Goal: Check status: Check status

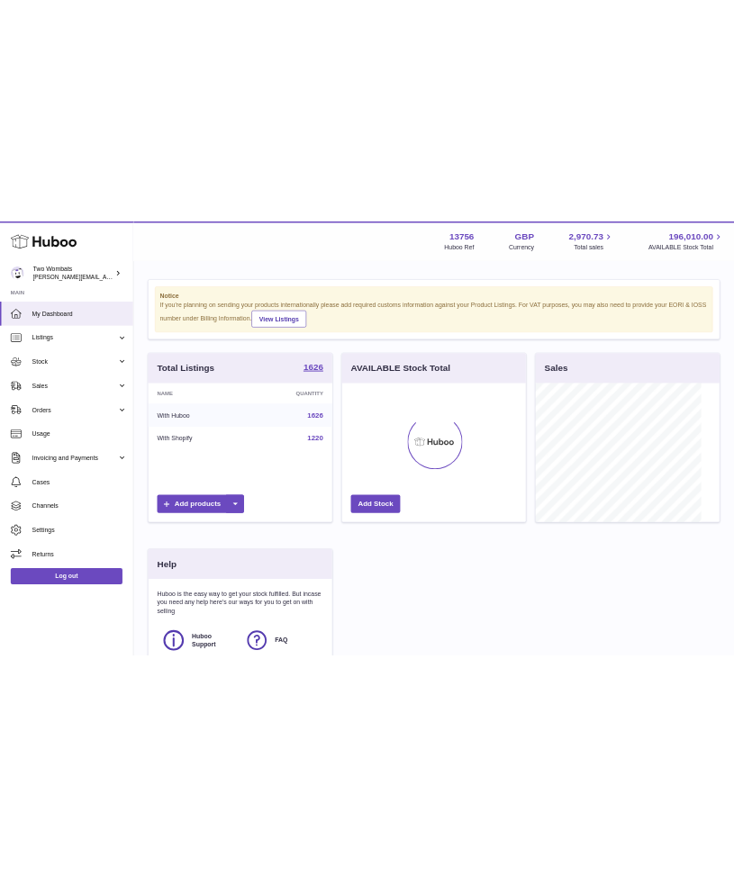
scroll to position [900459, 900405]
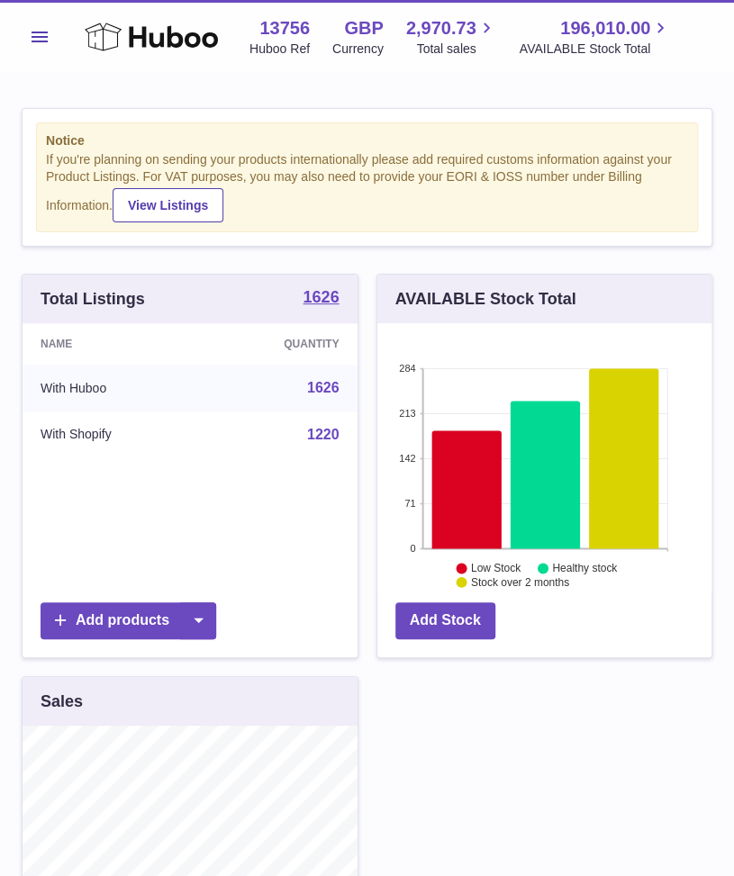
click at [46, 20] on button "Menu" at bounding box center [40, 37] width 36 height 36
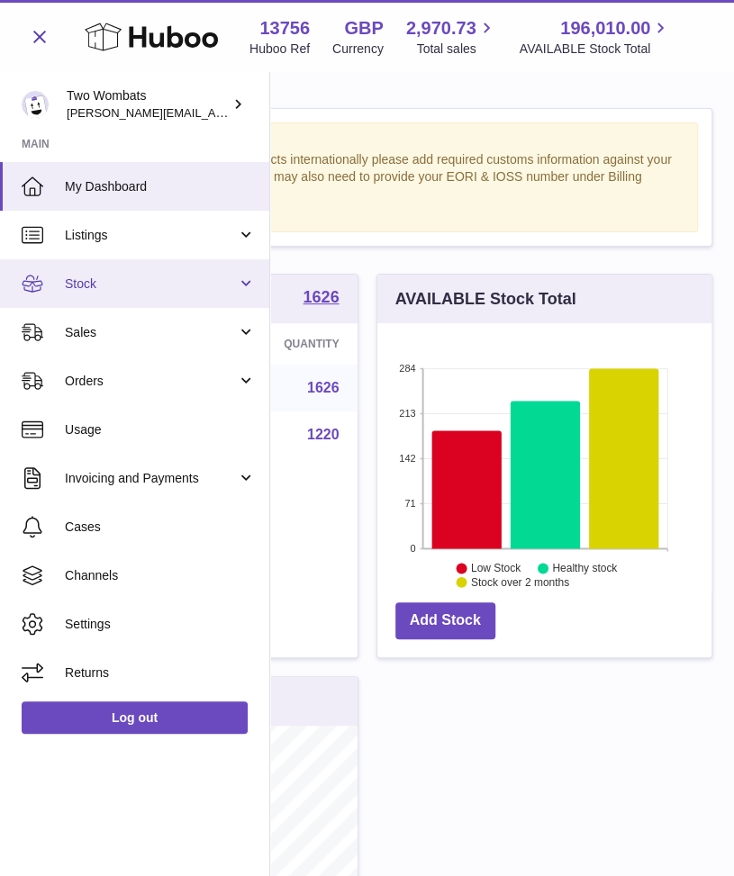
click at [247, 279] on link "Stock" at bounding box center [134, 283] width 269 height 49
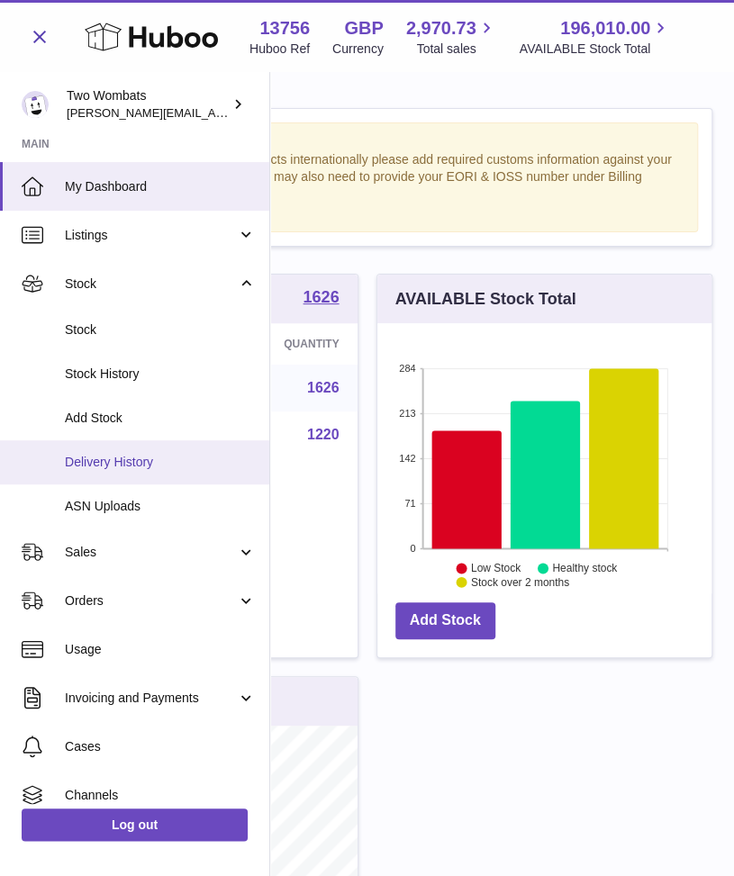
click at [172, 455] on span "Delivery History" at bounding box center [160, 462] width 191 height 17
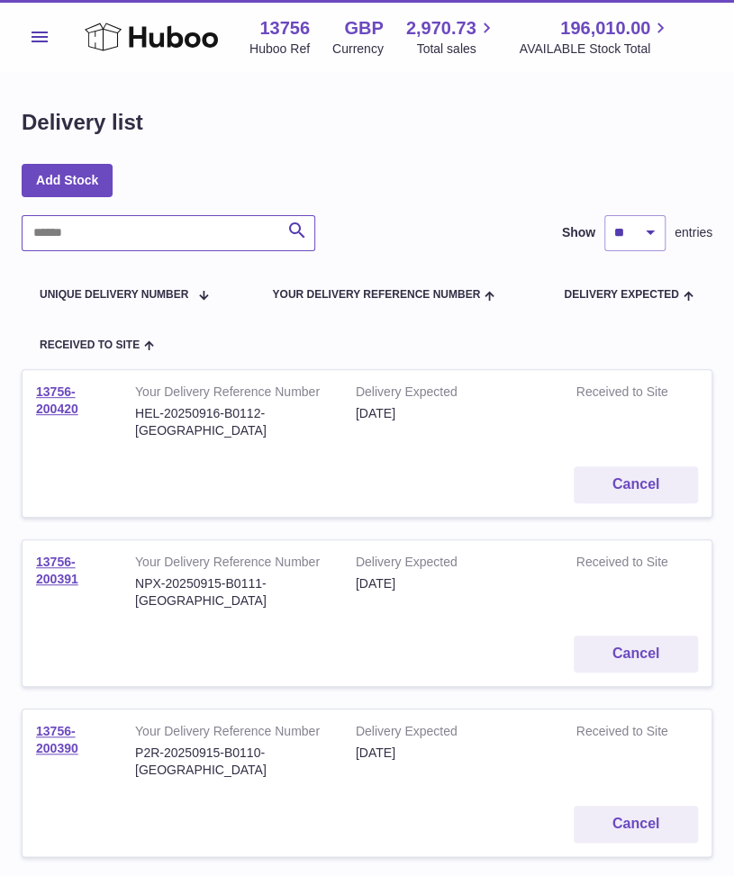
click at [195, 240] on input "text" at bounding box center [169, 233] width 294 height 36
paste input "**********"
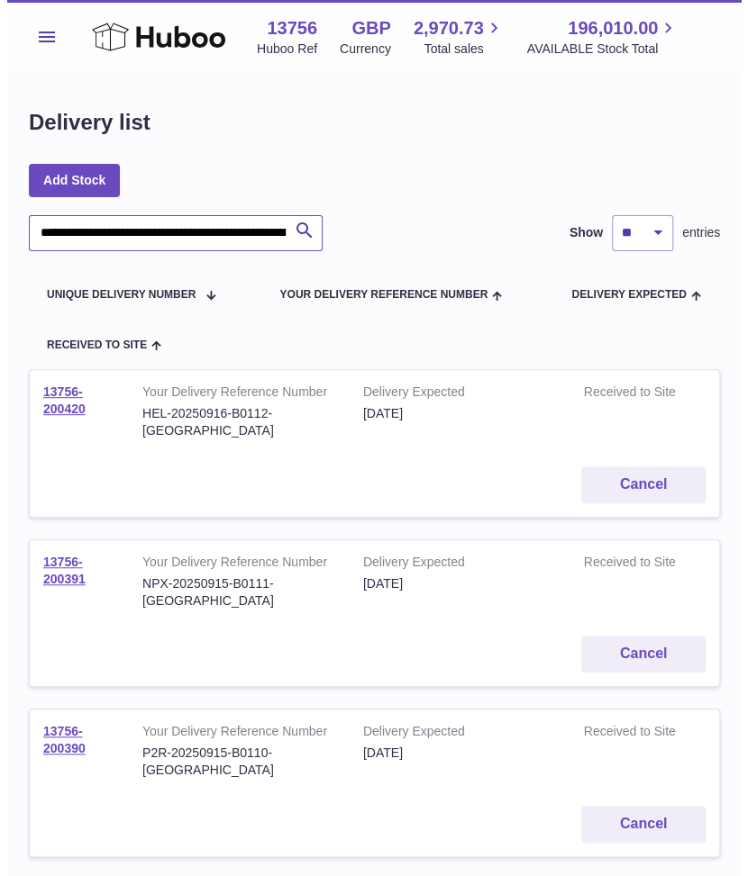
scroll to position [0, 349]
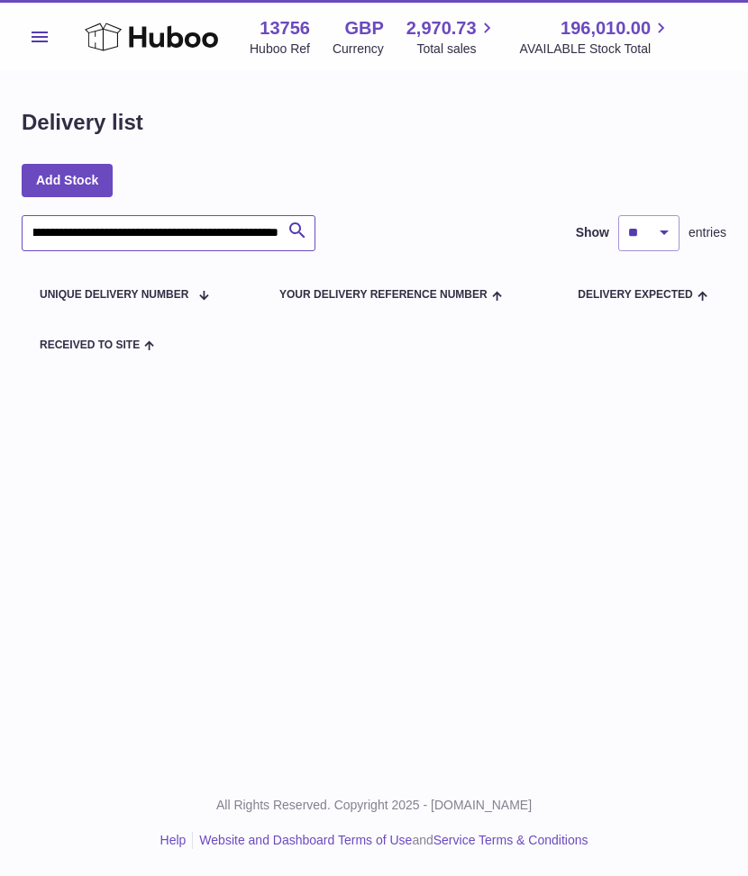
drag, startPoint x: 90, startPoint y: 237, endPoint x: 518, endPoint y: 193, distance: 430.1
click at [518, 193] on div "**********" at bounding box center [374, 238] width 748 height 333
type input "*"
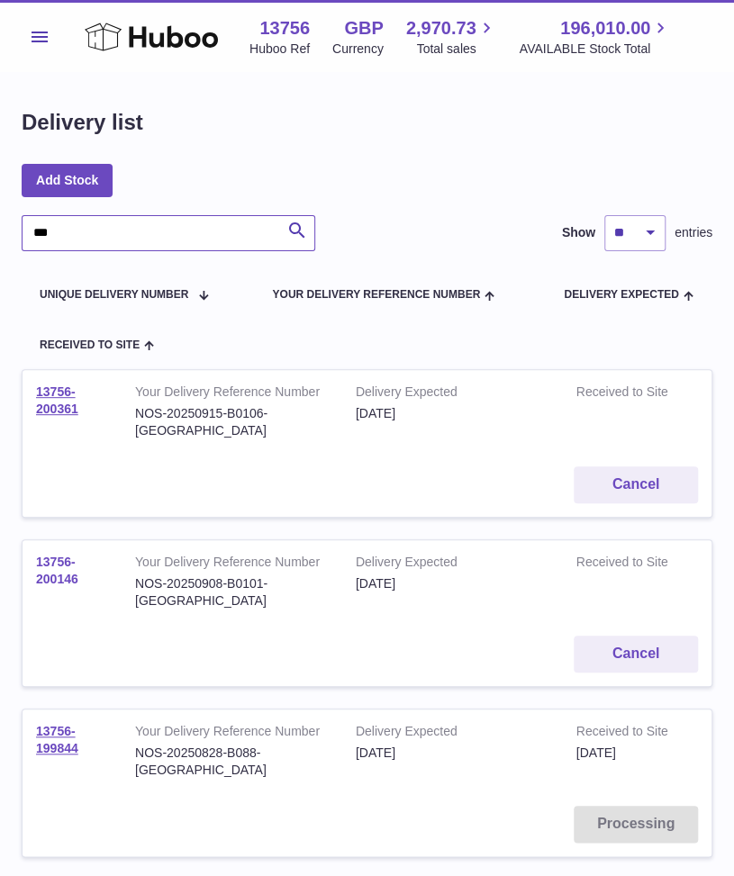
type input "***"
click at [55, 555] on link "13756-200146" at bounding box center [57, 571] width 42 height 32
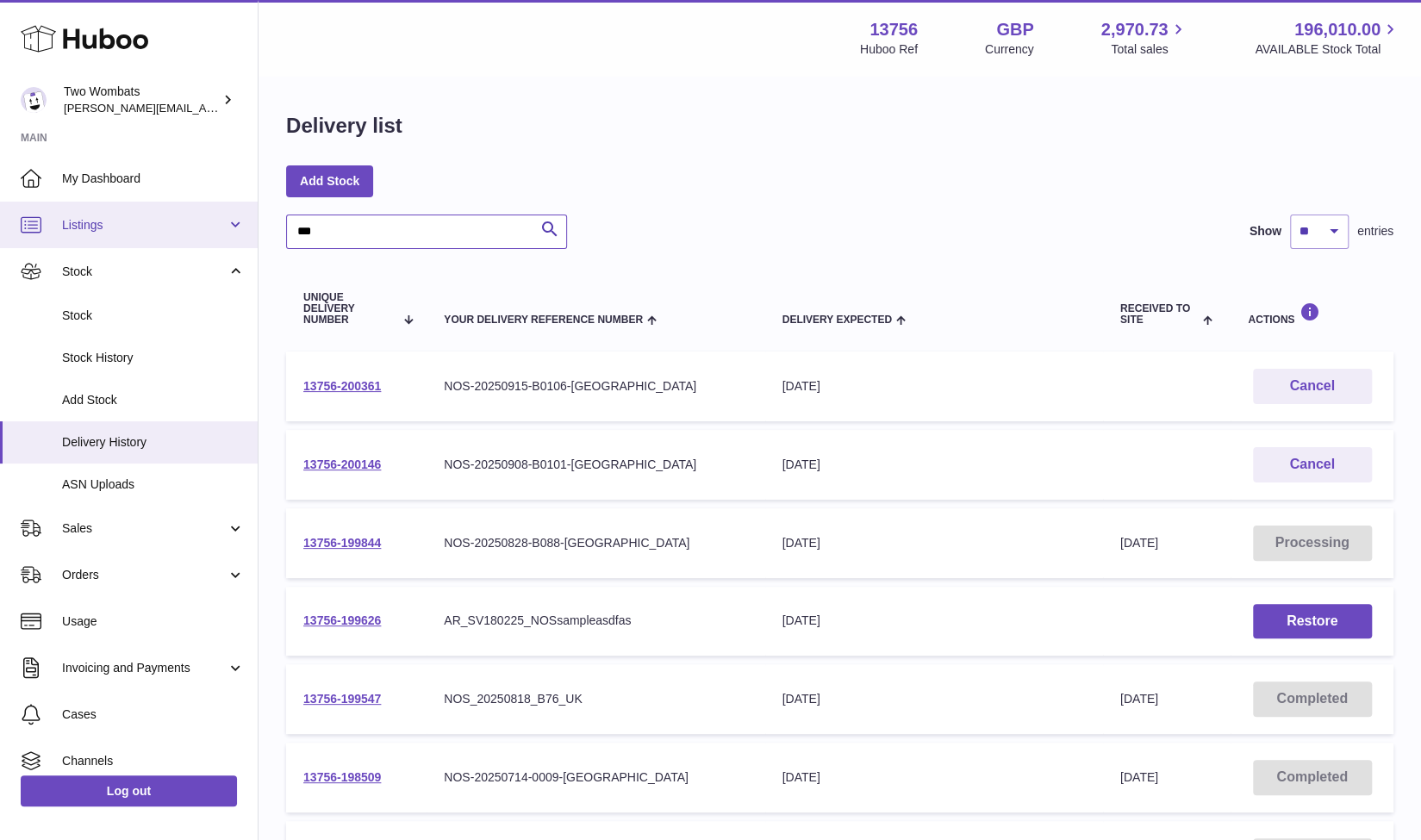
drag, startPoint x: 366, startPoint y: 227, endPoint x: 234, endPoint y: 225, distance: 132.0
click at [234, 225] on div "Huboo Two Wombats philip.carroll@twowombats.com Main My Dashboard Listings Not …" at bounding box center [710, 657] width 1421 height 1315
click at [626, 204] on div "Delivery list Add Stock Search Show ** ** ** *** entries Unique Delivery Number…" at bounding box center [839, 645] width 1163 height 1135
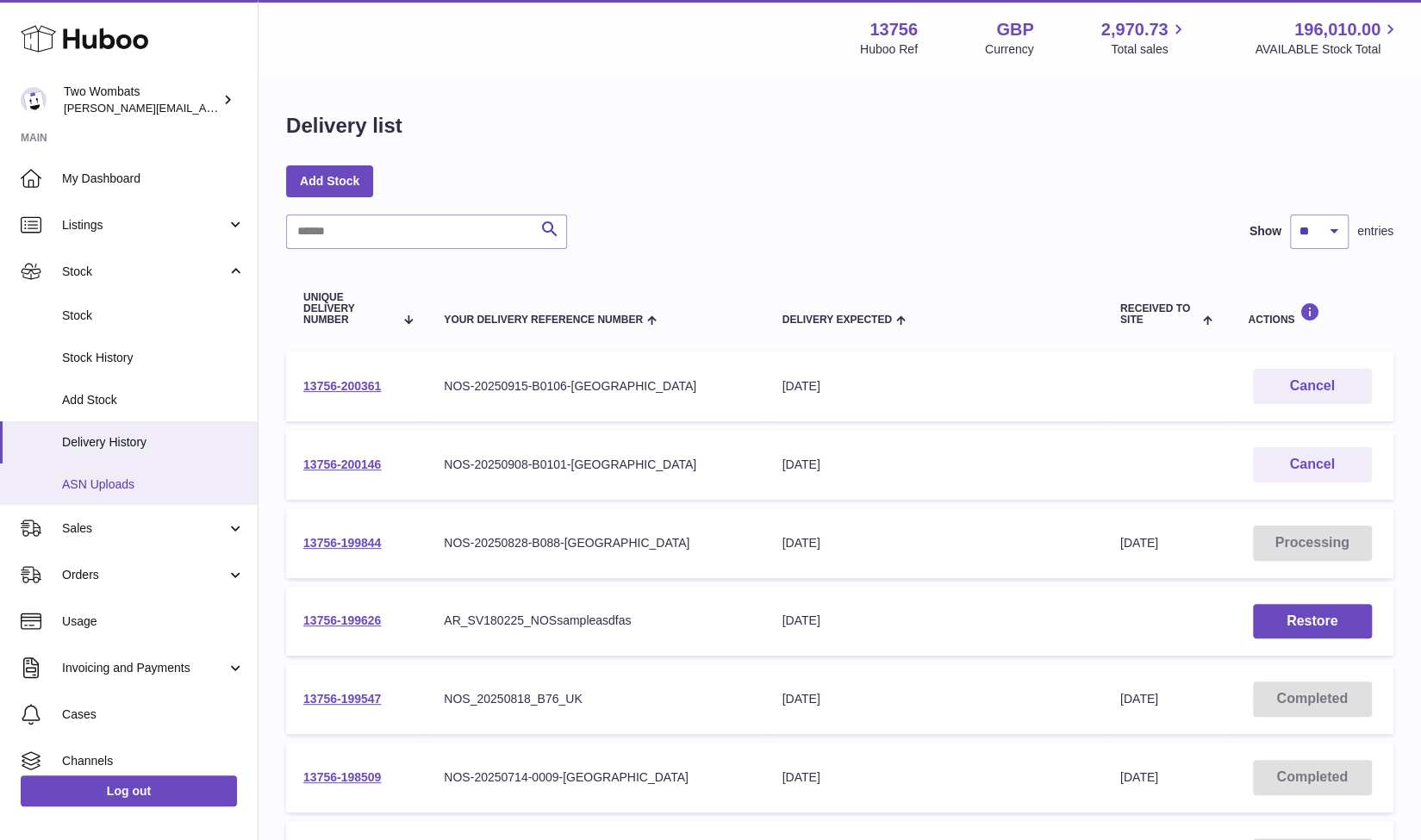
click at [140, 478] on span "ASN Uploads" at bounding box center [153, 484] width 183 height 16
click at [146, 437] on span "Delivery History" at bounding box center [153, 442] width 183 height 16
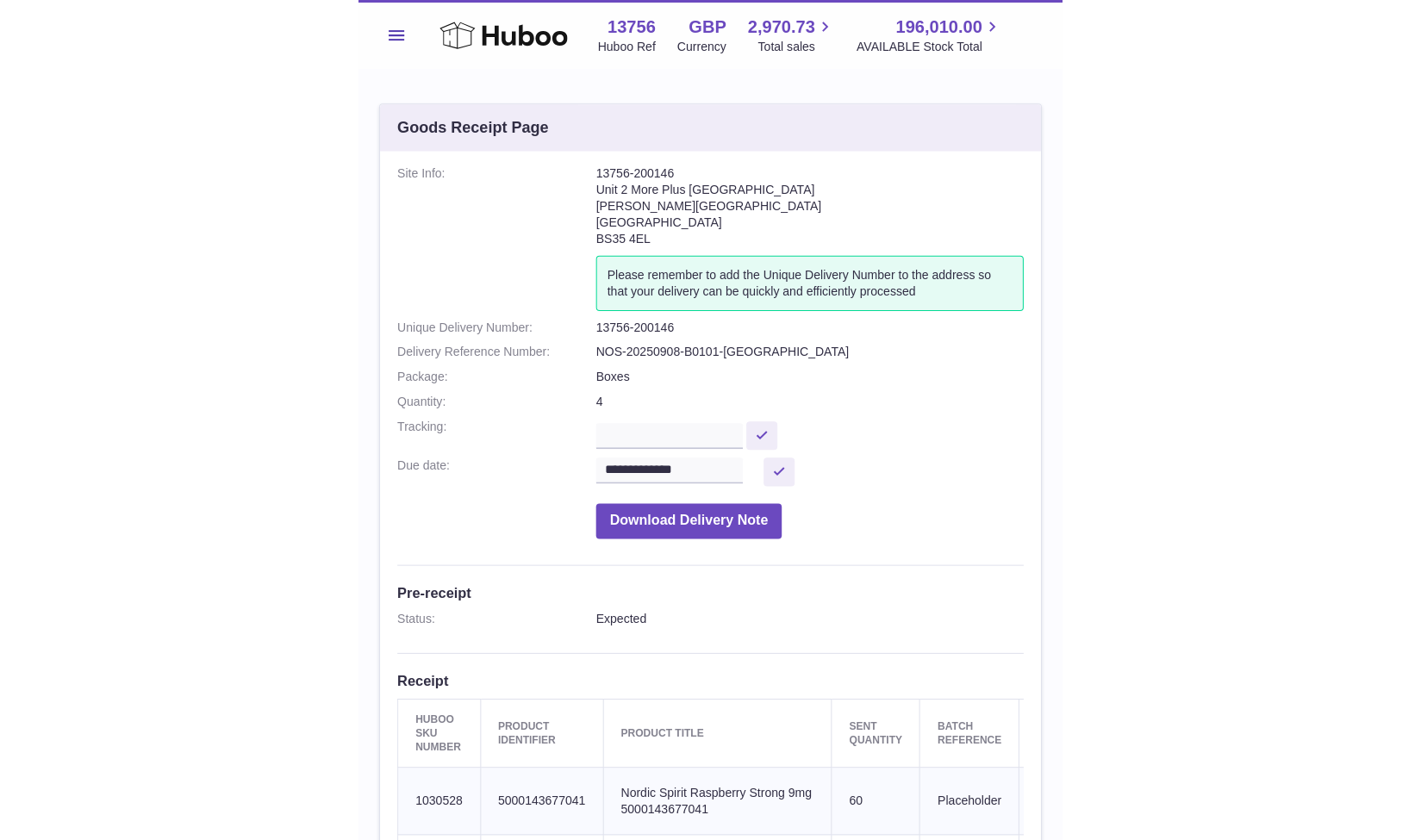
scroll to position [19, 0]
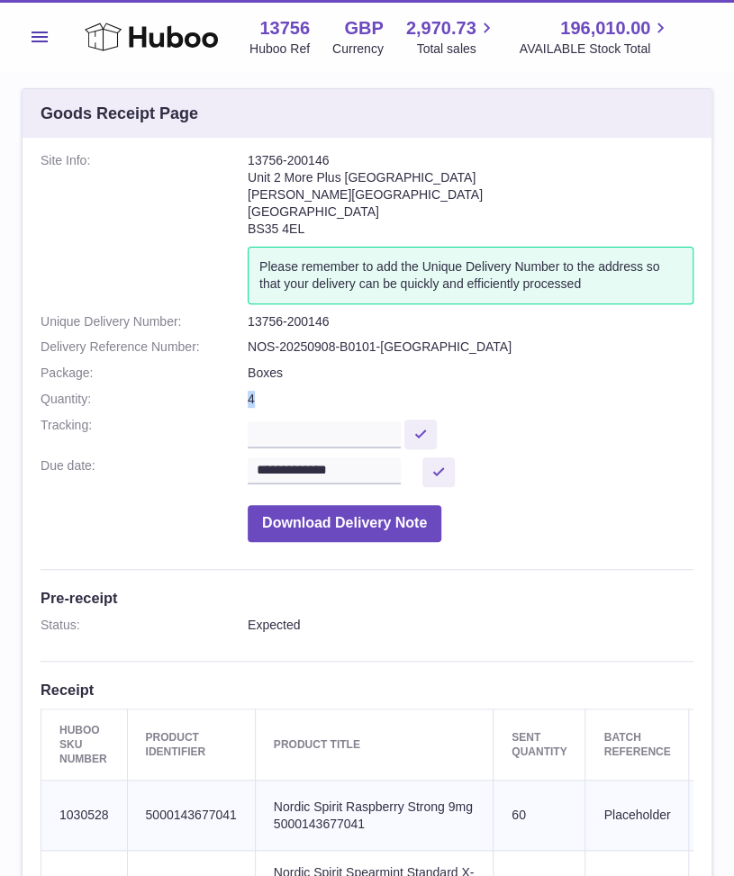
drag, startPoint x: 264, startPoint y: 404, endPoint x: 225, endPoint y: 406, distance: 38.8
click at [225, 406] on dl "**********" at bounding box center [367, 351] width 653 height 398
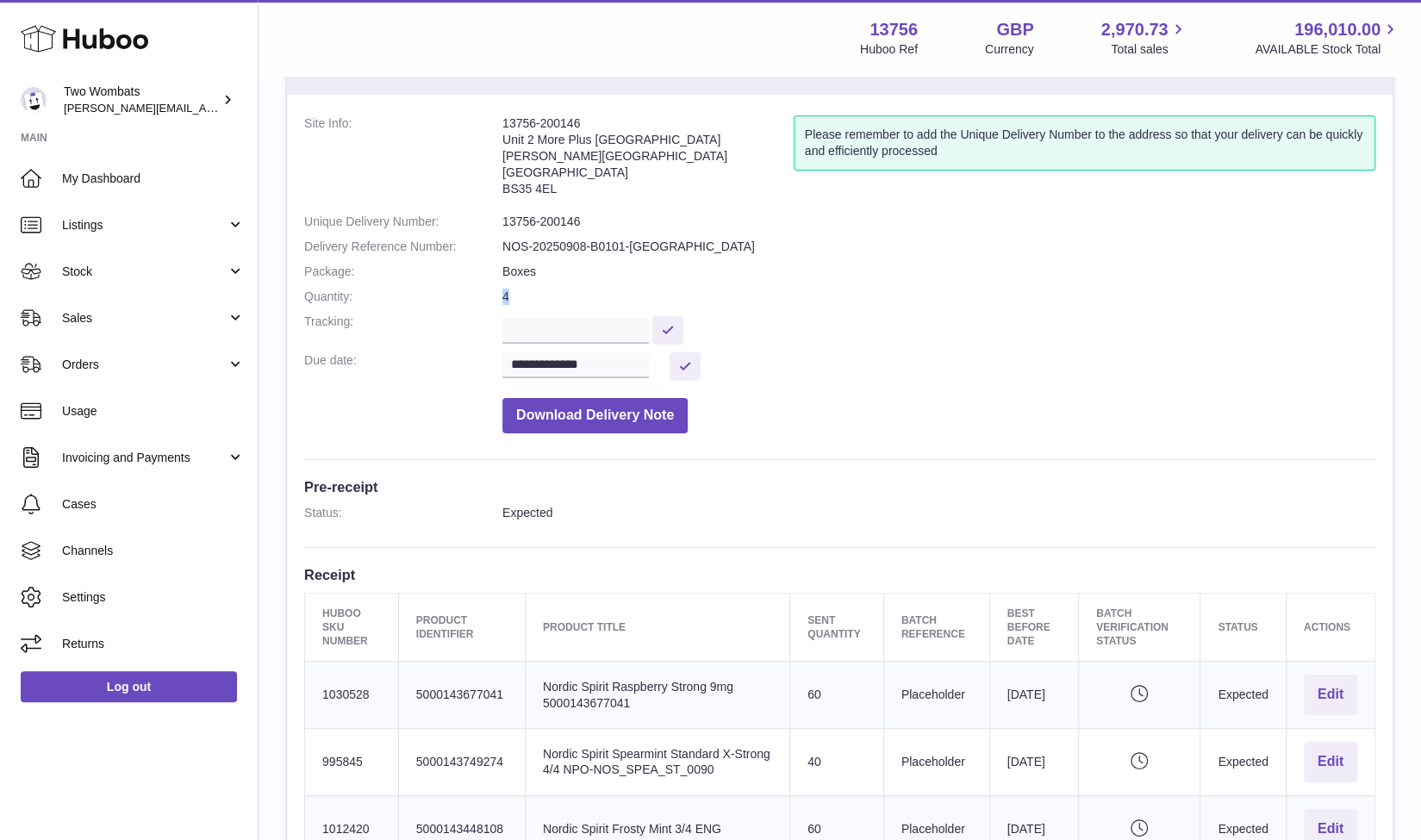
scroll to position [73, 0]
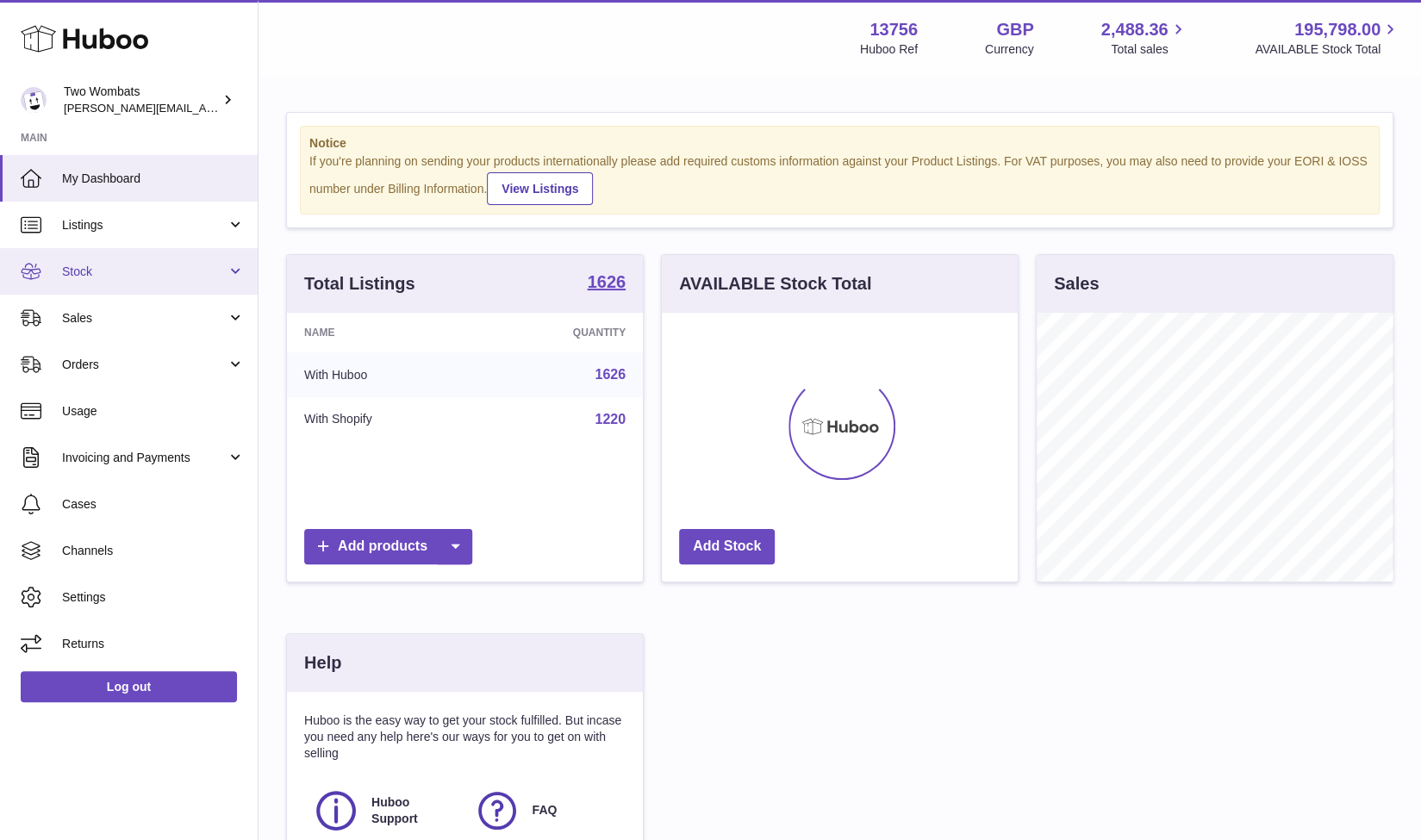
scroll to position [269, 357]
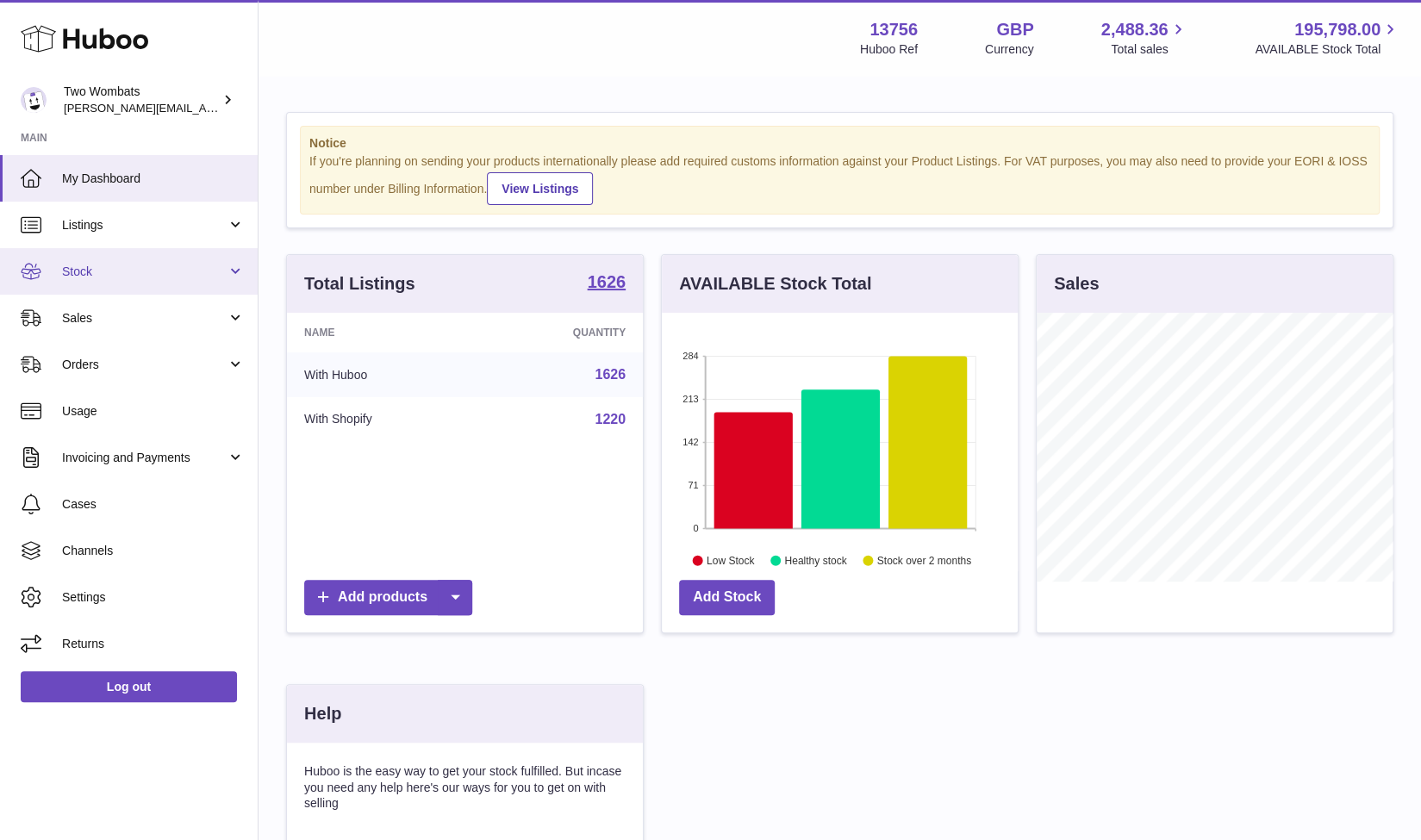
click at [254, 282] on link "Stock" at bounding box center [128, 271] width 257 height 47
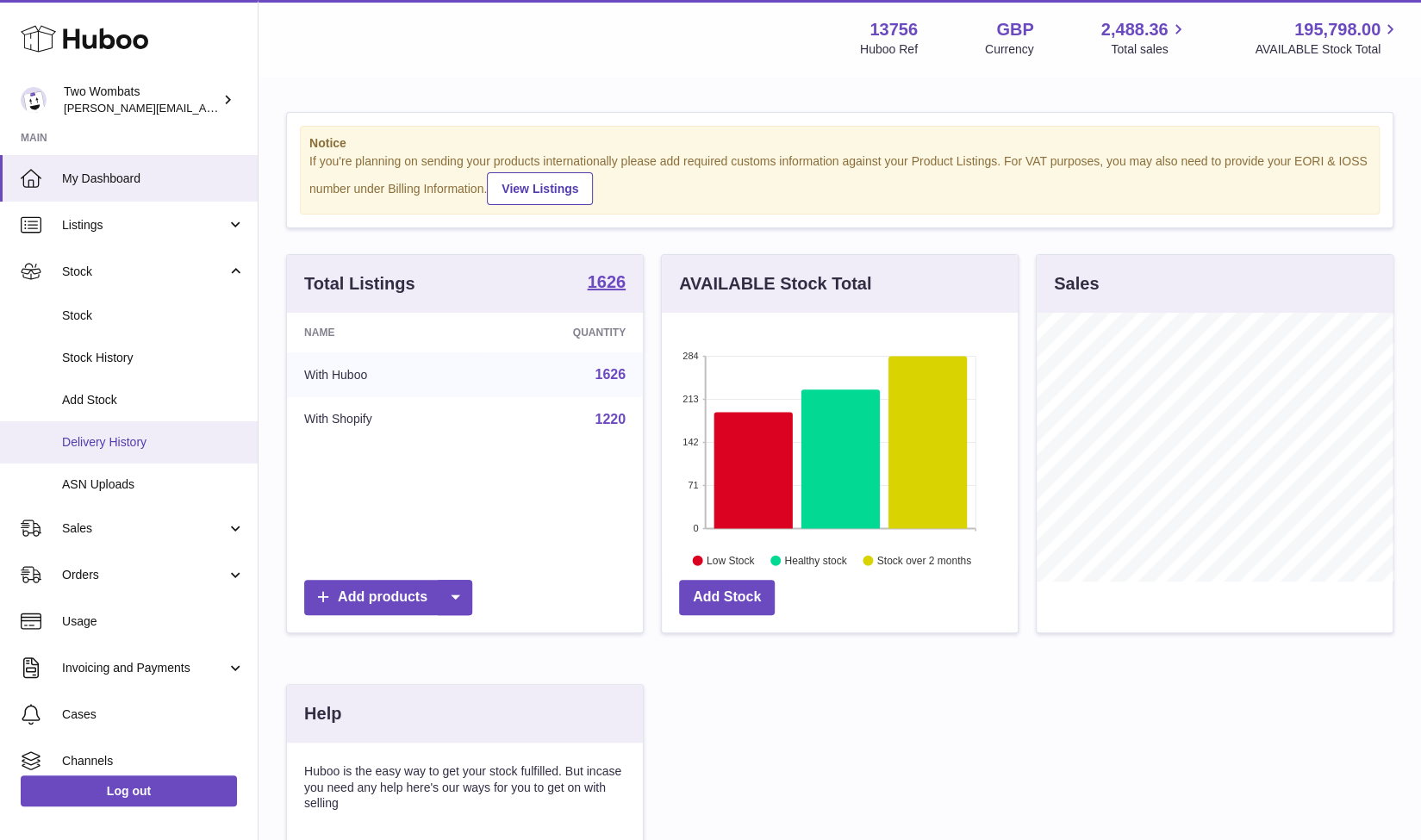
click at [123, 431] on link "Delivery History" at bounding box center [128, 442] width 257 height 42
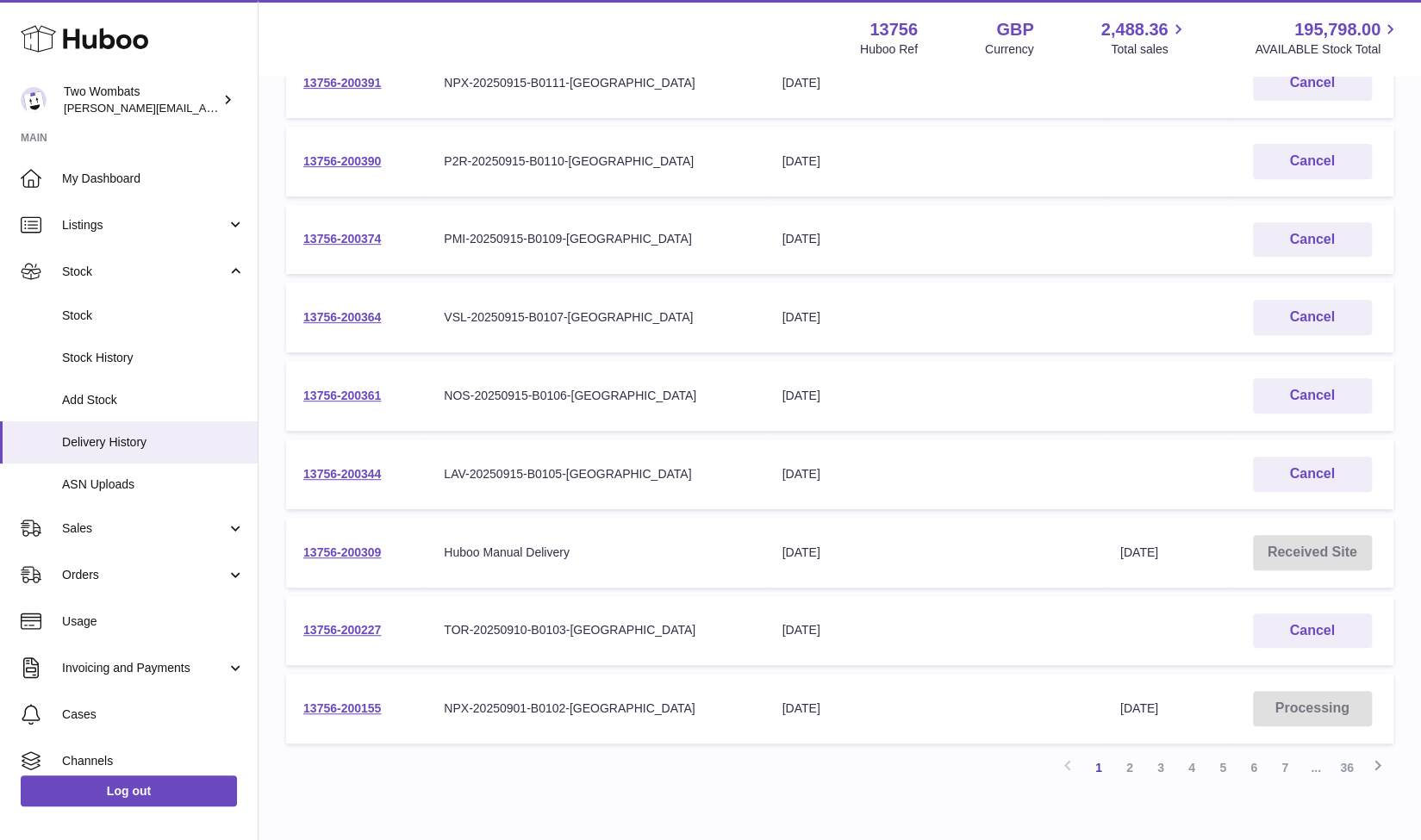
scroll to position [388, 0]
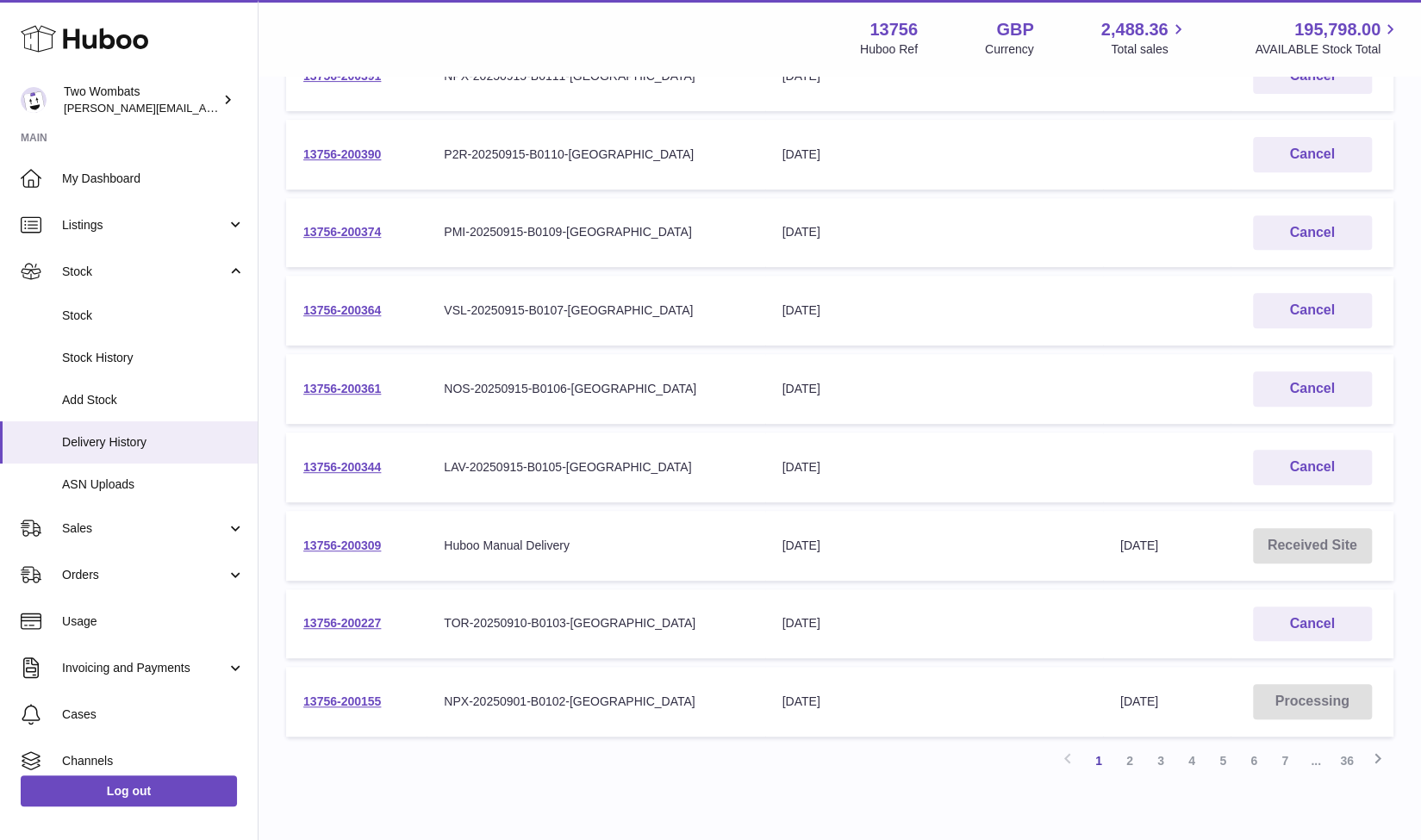
click at [374, 615] on td "13756-200227" at bounding box center [356, 624] width 141 height 70
click at [365, 620] on link "13756-200227" at bounding box center [342, 623] width 78 height 13
click at [1138, 758] on link "2" at bounding box center [1130, 761] width 31 height 31
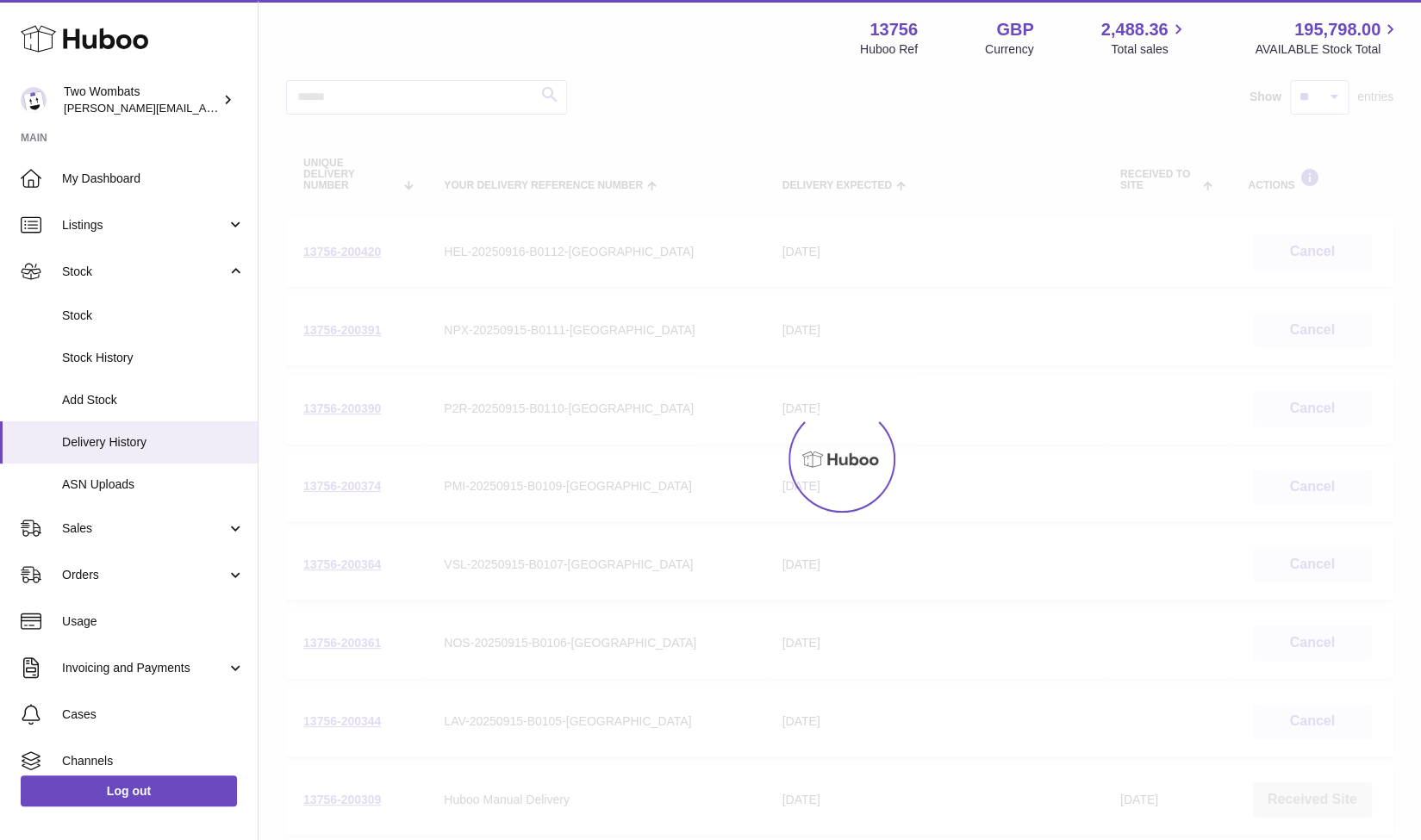
scroll to position [77, 0]
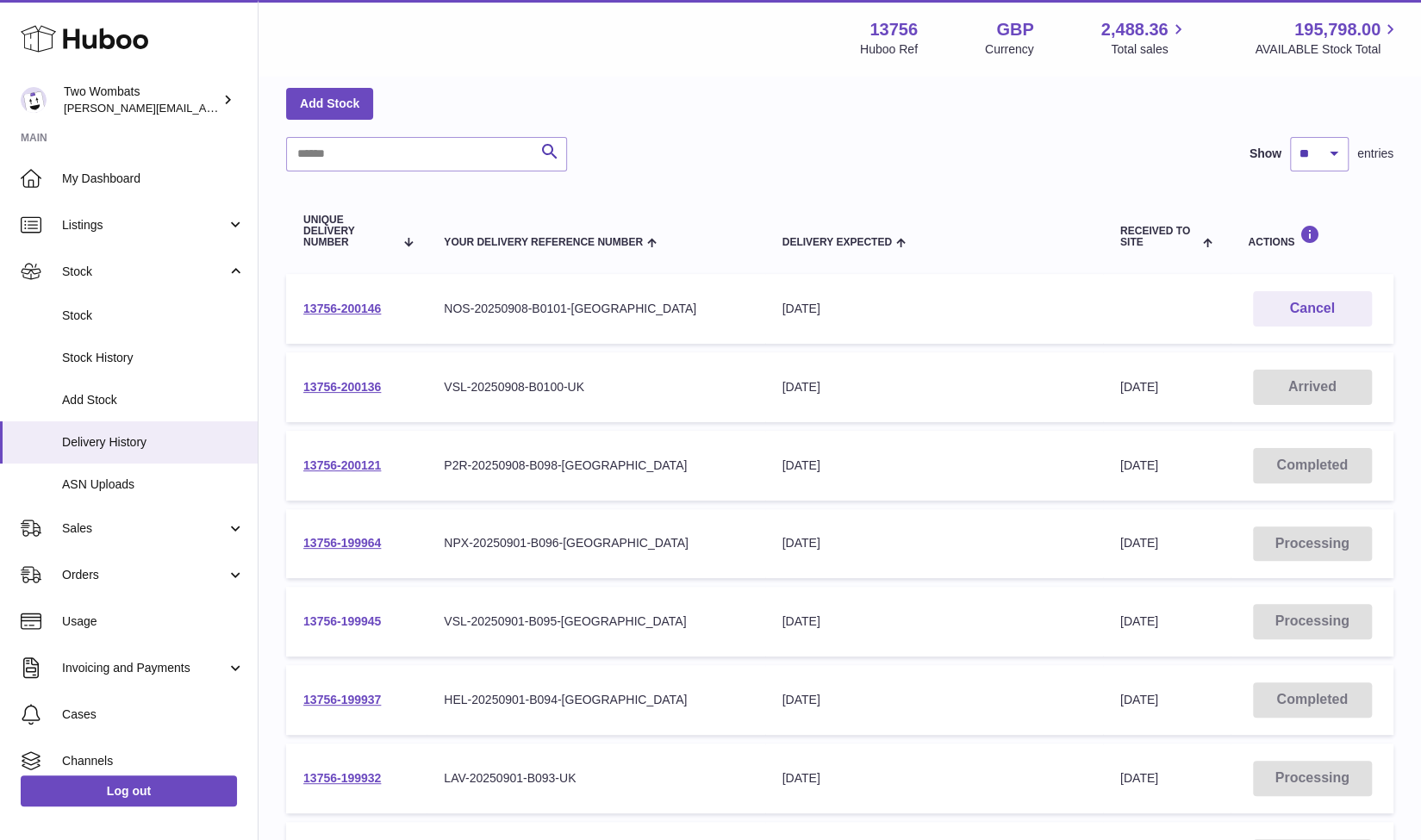
click at [350, 625] on link "13756-199945" at bounding box center [342, 621] width 78 height 13
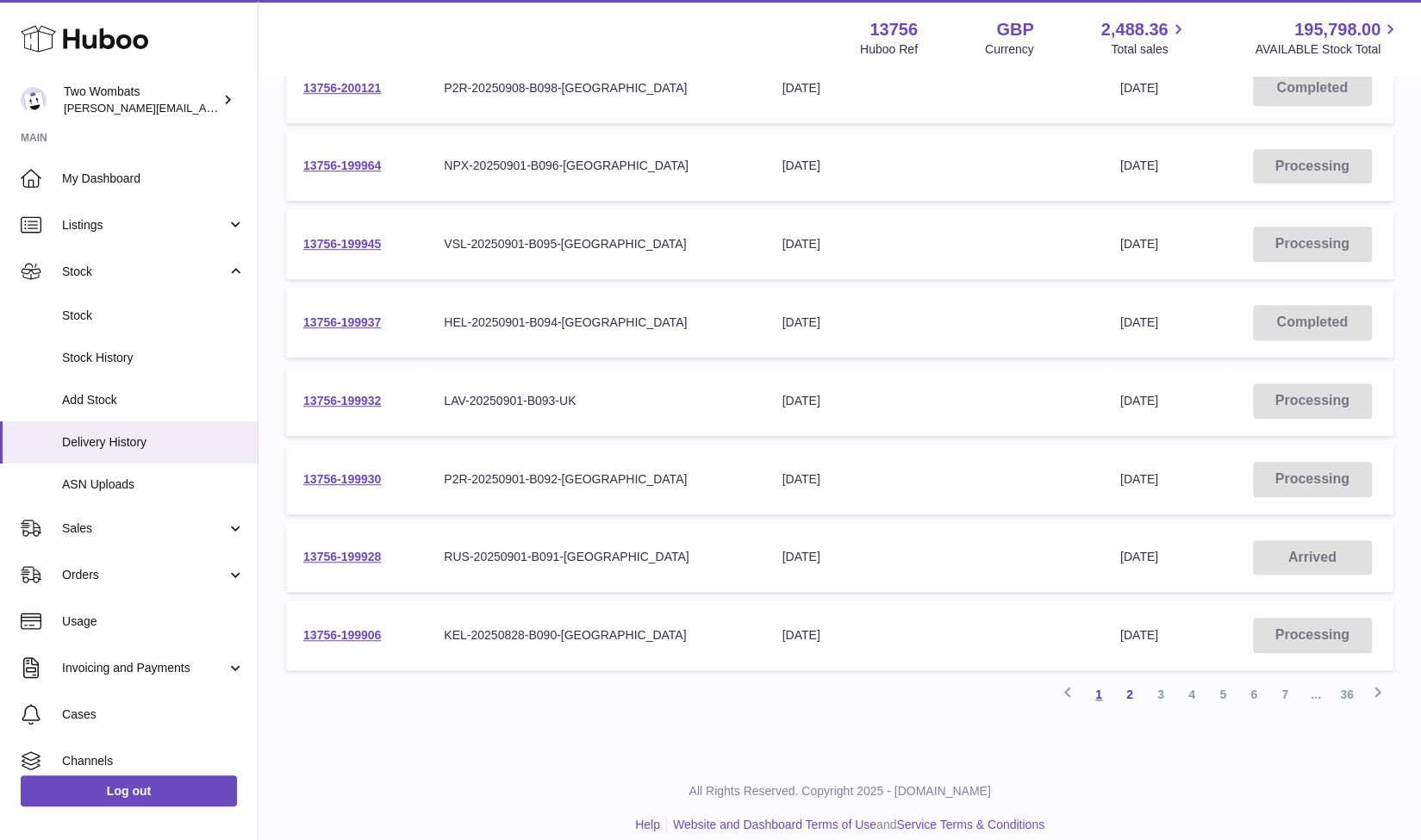
click at [1098, 690] on link "1" at bounding box center [1099, 695] width 31 height 31
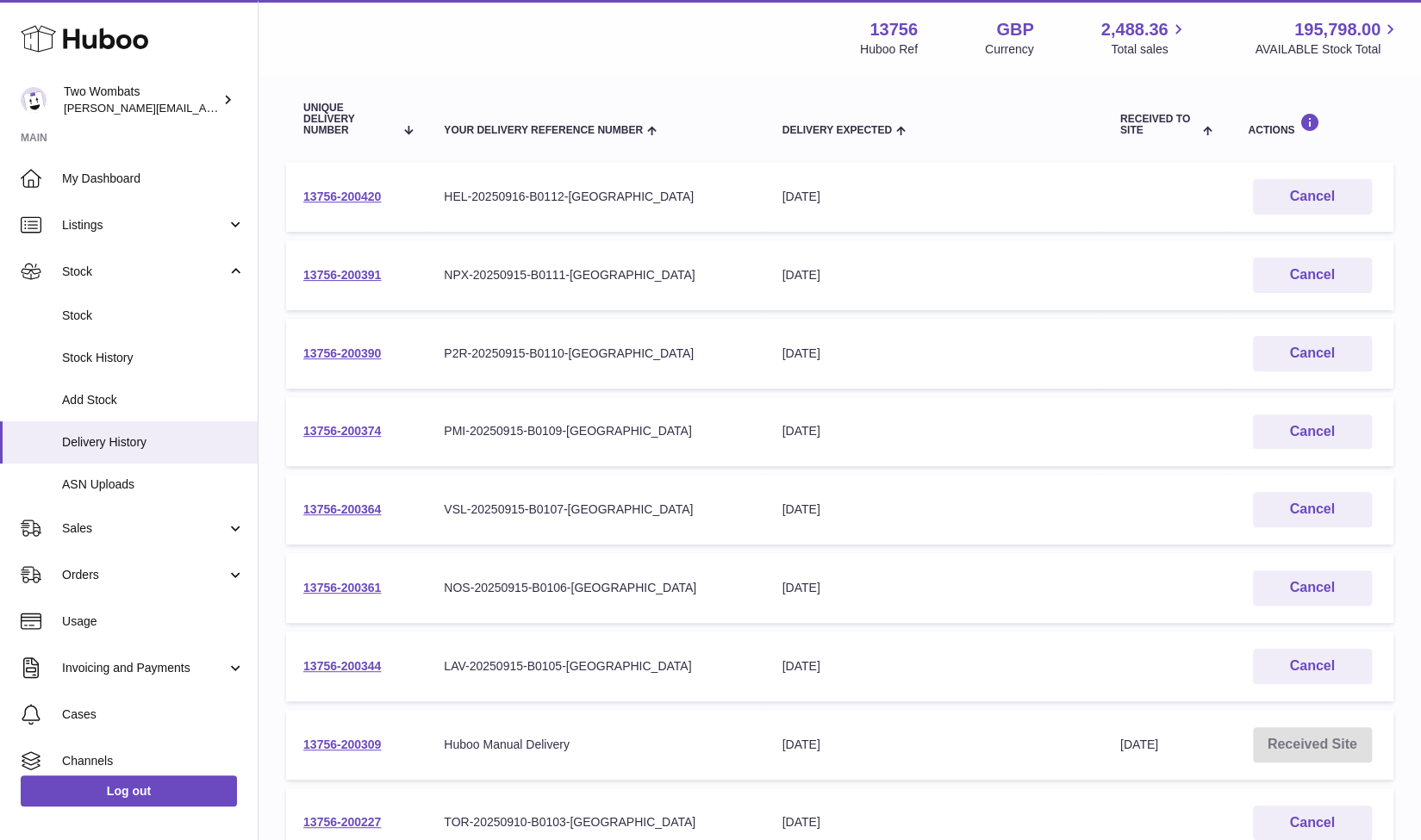
scroll to position [395, 0]
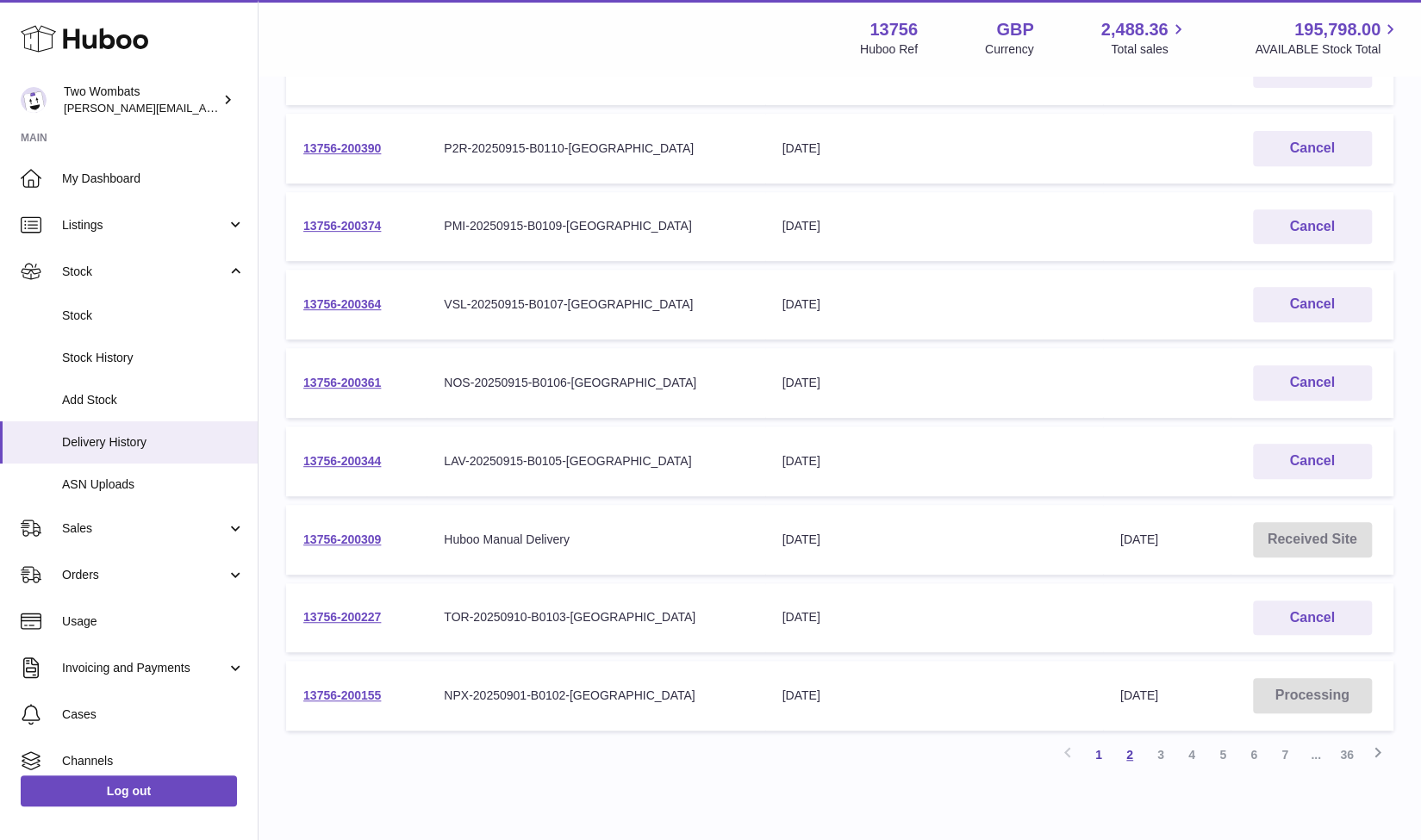
click at [1133, 760] on link "2" at bounding box center [1130, 755] width 31 height 31
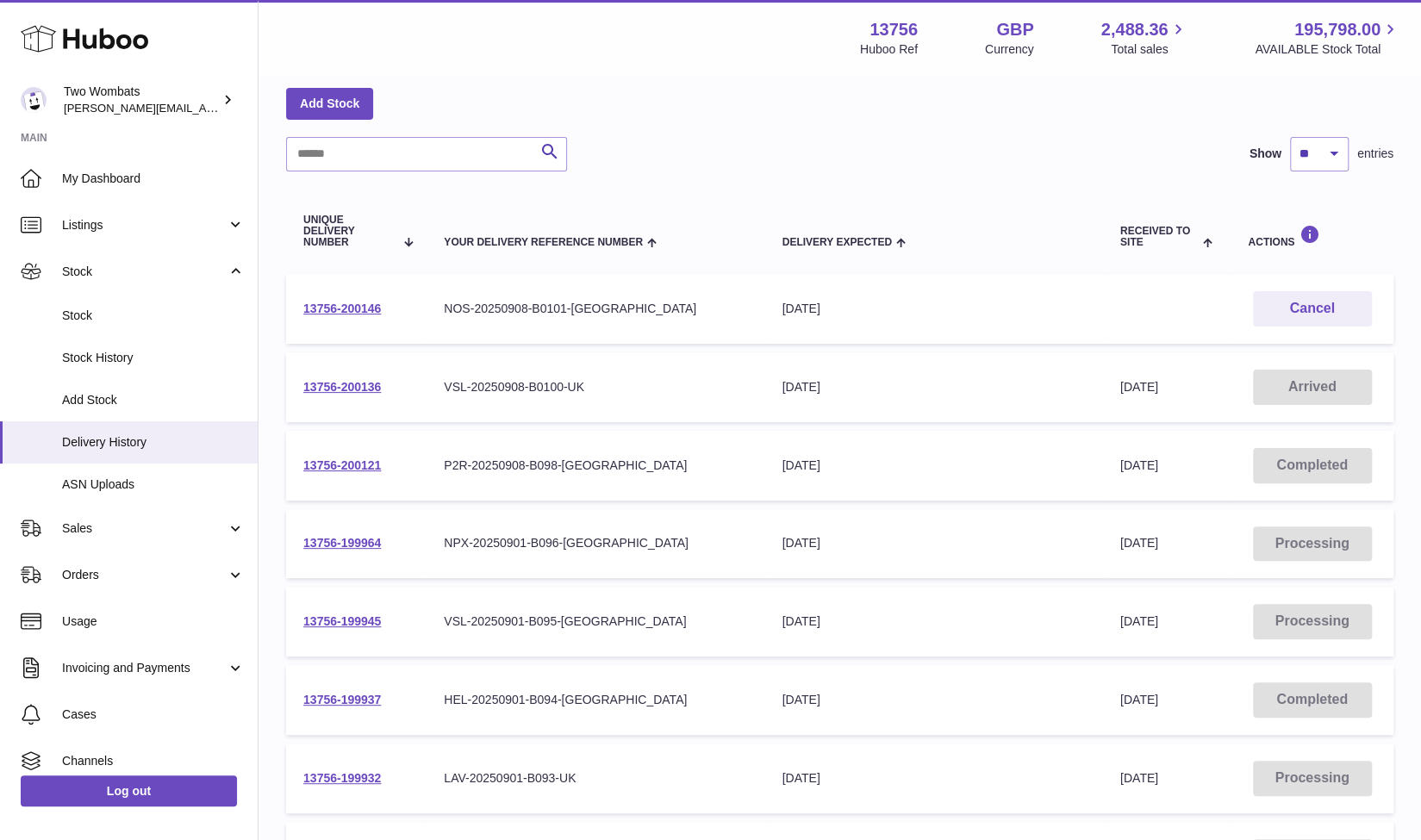
scroll to position [88, 0]
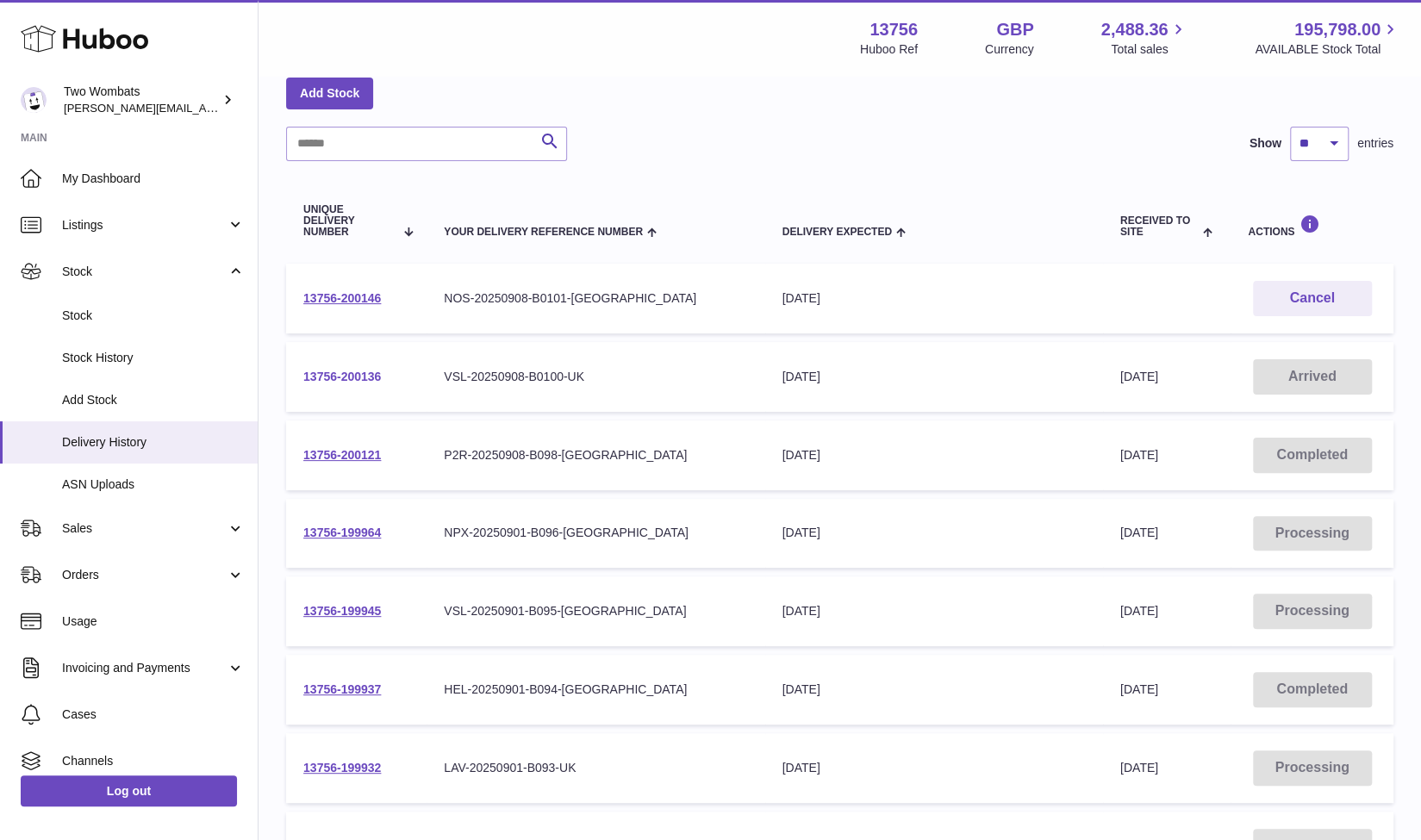
click at [343, 382] on link "13756-200136" at bounding box center [342, 376] width 78 height 13
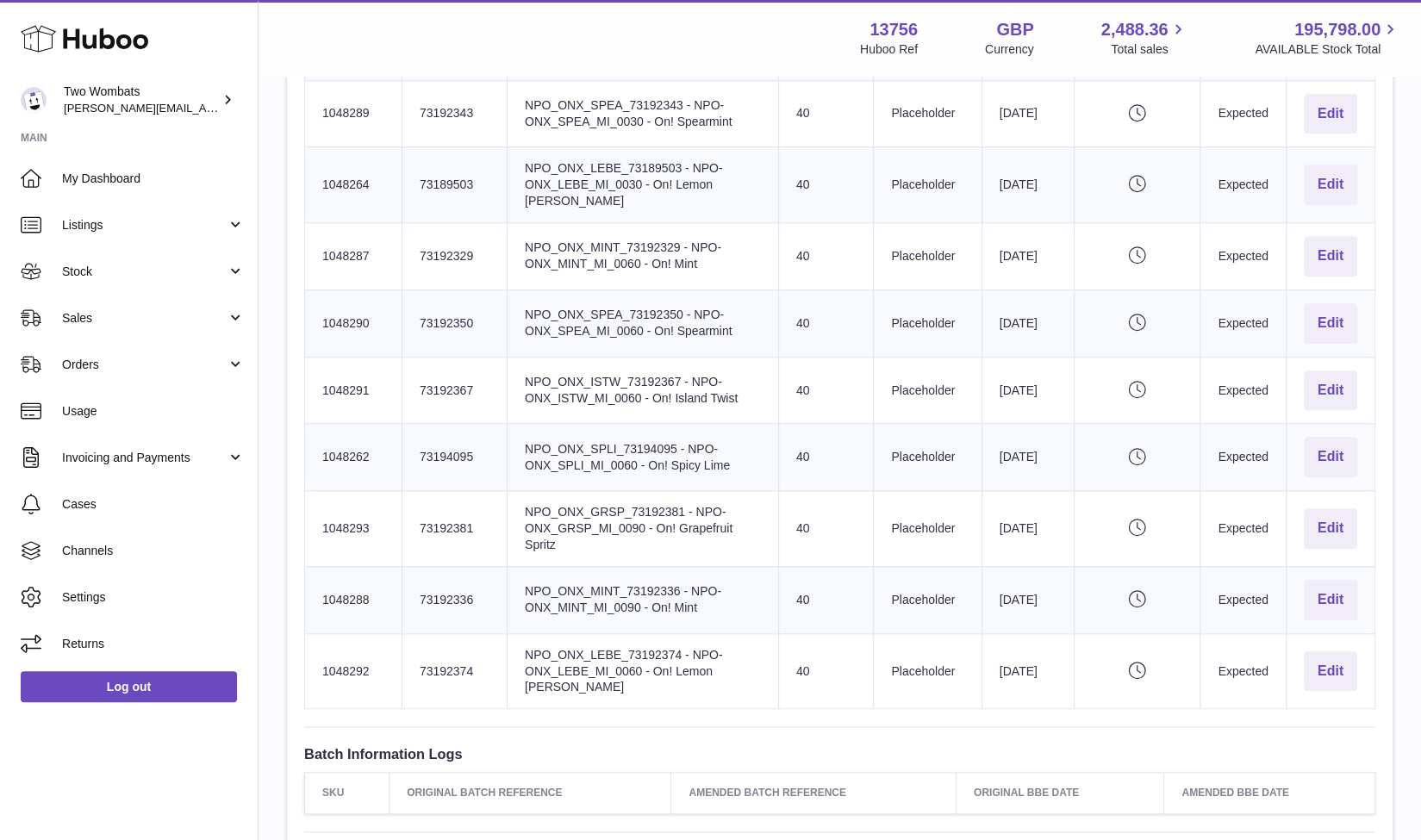
scroll to position [872, 0]
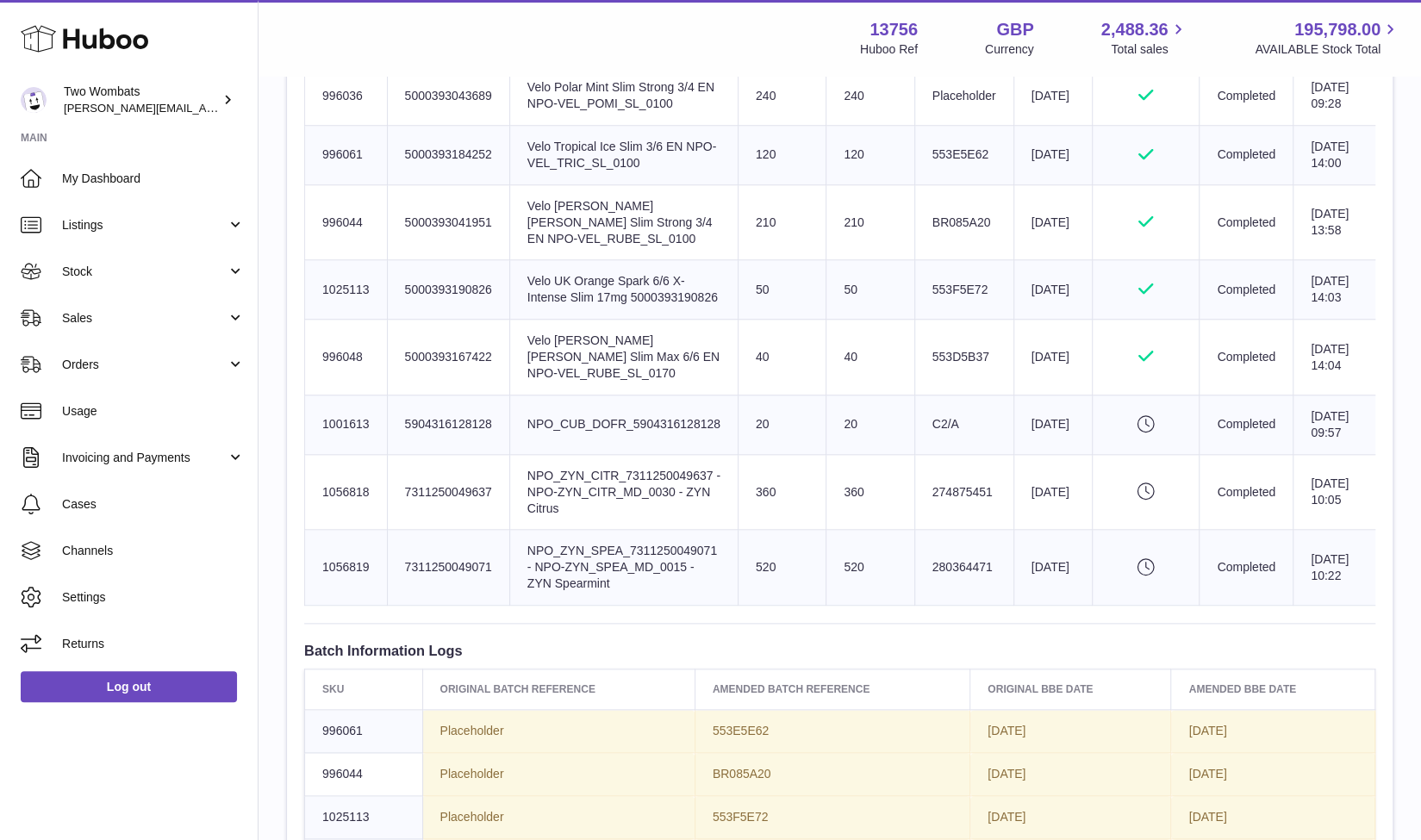
scroll to position [946, 0]
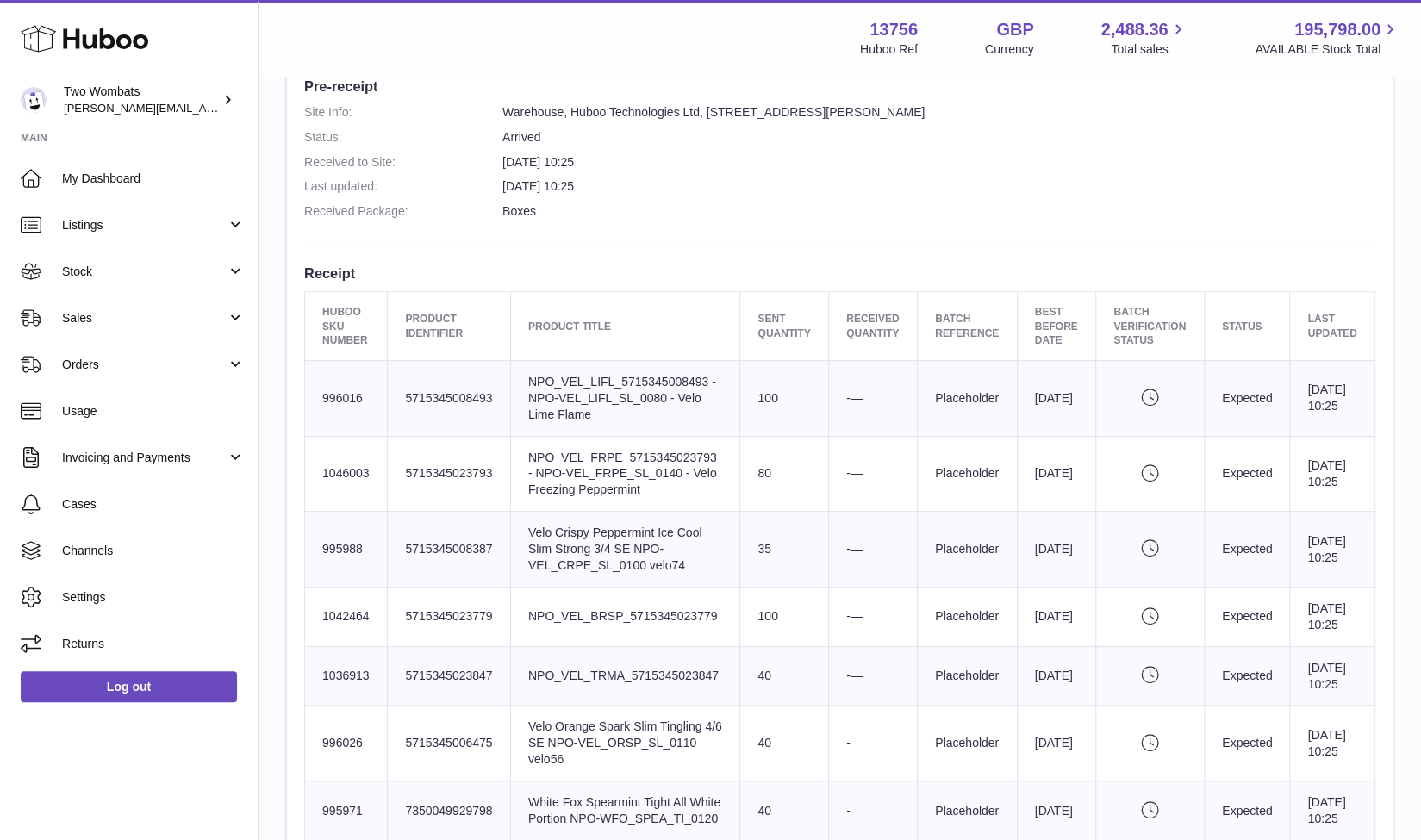
scroll to position [465, 0]
click at [972, 187] on dd "[DATE] 10:25" at bounding box center [939, 186] width 873 height 16
